Goal: Check status: Check status

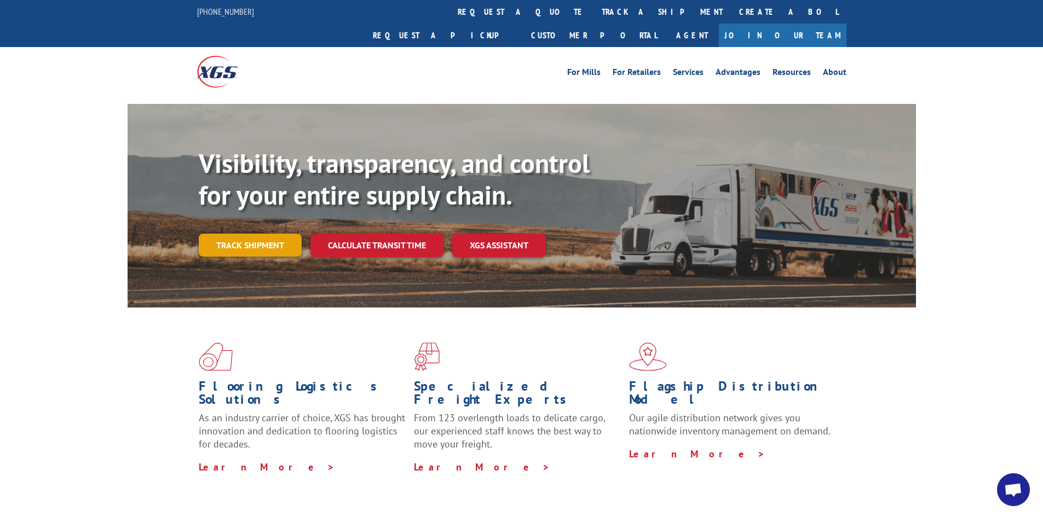
click at [241, 234] on link "Track shipment" at bounding box center [250, 245] width 103 height 23
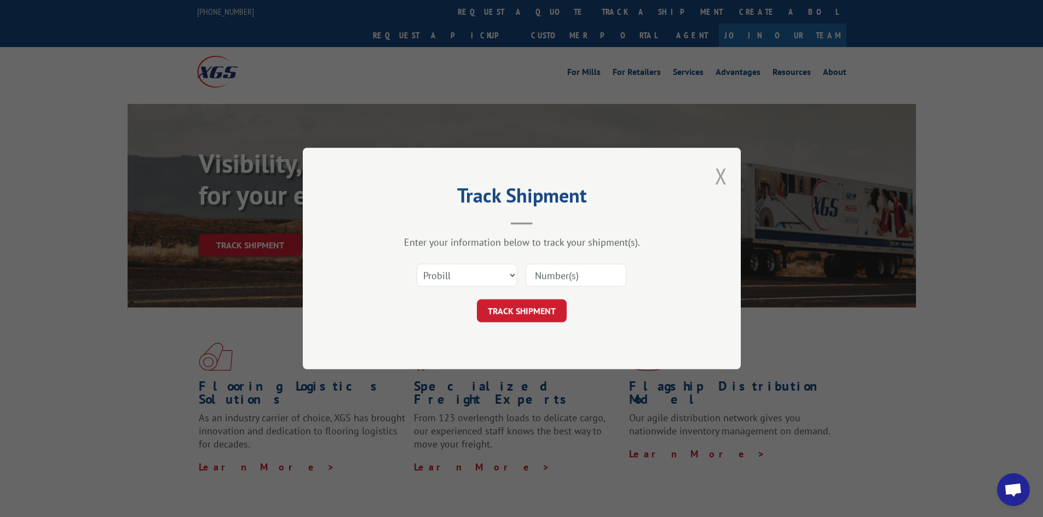
click at [720, 178] on button "Close modal" at bounding box center [721, 175] width 12 height 29
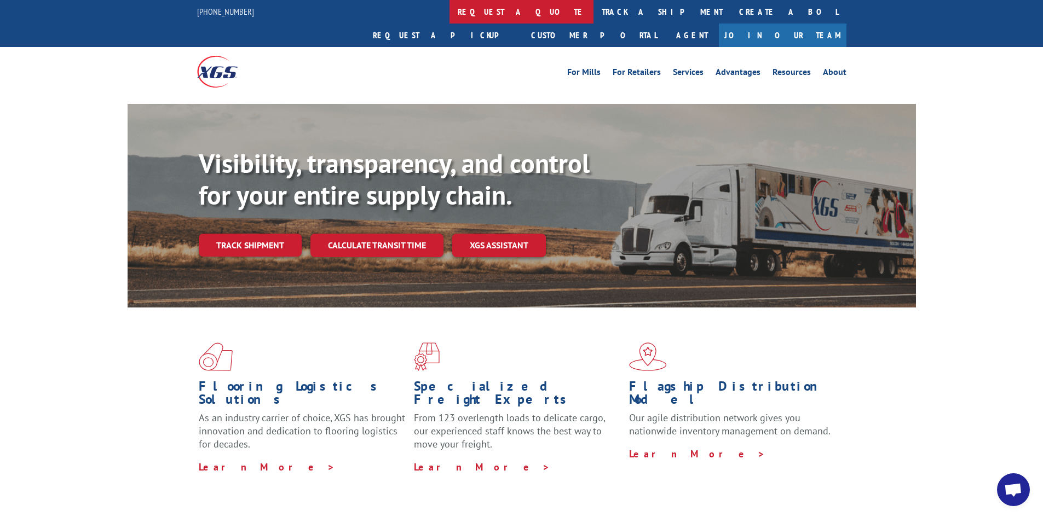
click at [449, 11] on link "request a quote" at bounding box center [521, 12] width 144 height 24
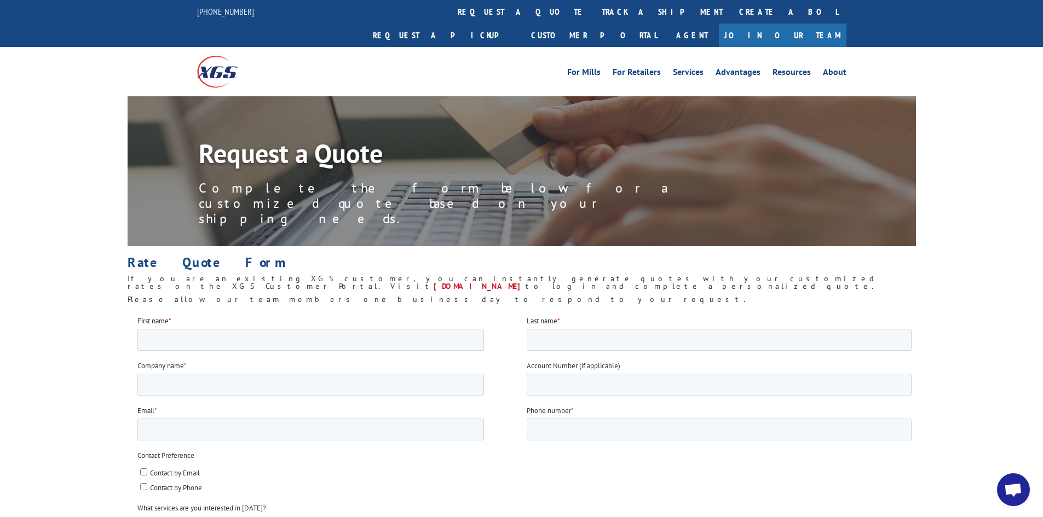
click at [593, 11] on link "track a shipment" at bounding box center [661, 12] width 137 height 24
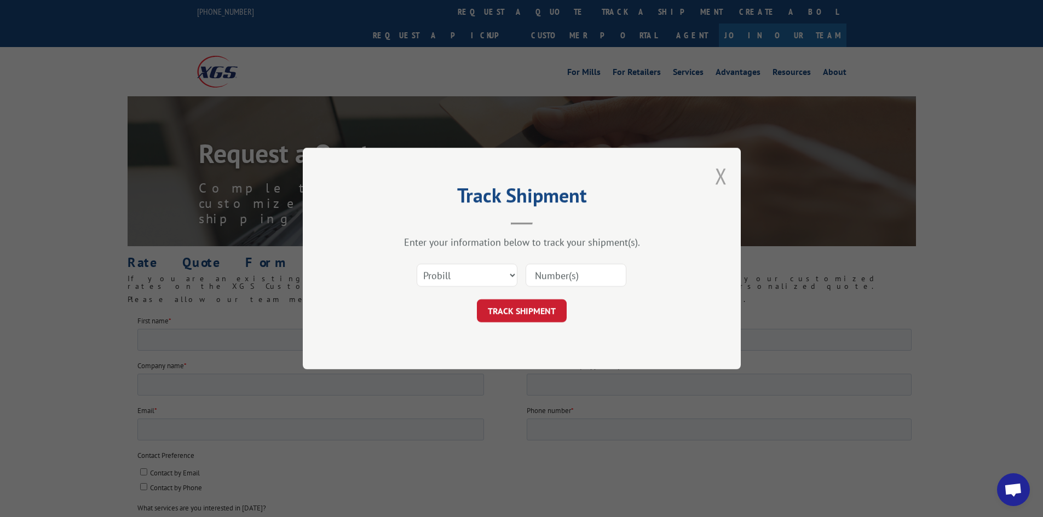
click at [718, 175] on button "Close modal" at bounding box center [721, 175] width 12 height 29
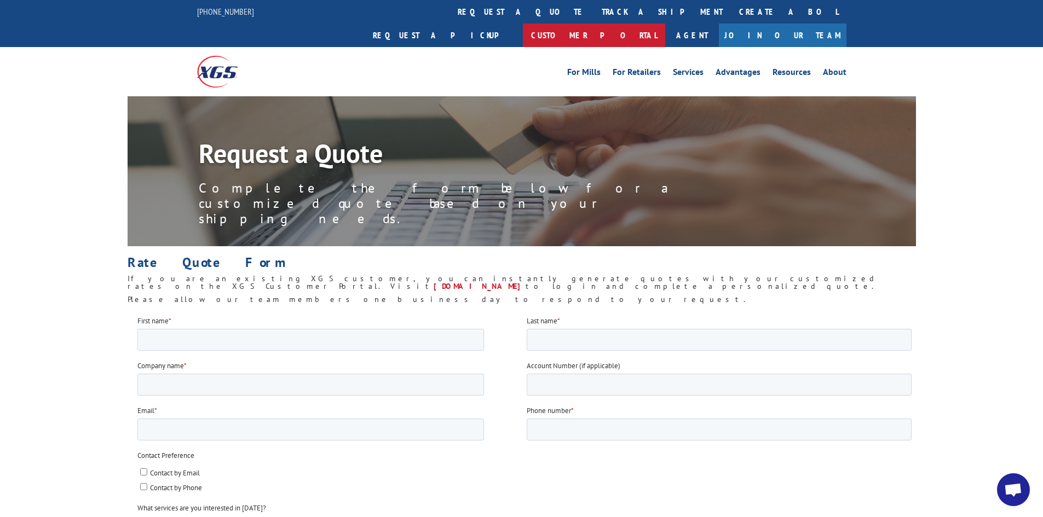
click at [665, 24] on link "Customer Portal" at bounding box center [594, 36] width 142 height 24
